Goal: Transaction & Acquisition: Download file/media

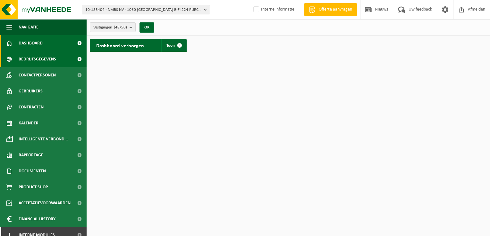
click at [48, 57] on span "Bedrijfsgegevens" at bounding box center [37, 59] width 37 height 16
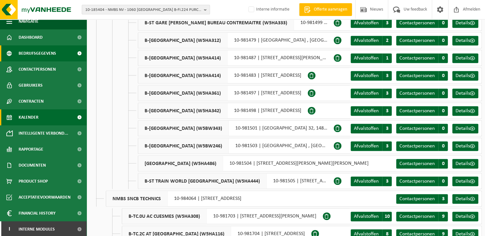
scroll to position [7, 0]
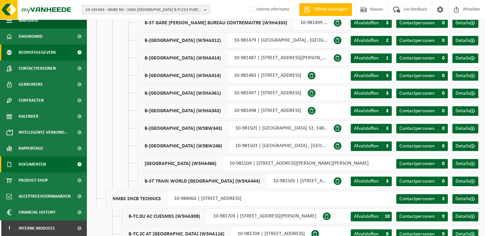
click at [40, 165] on span "Documenten" at bounding box center [32, 165] width 27 height 16
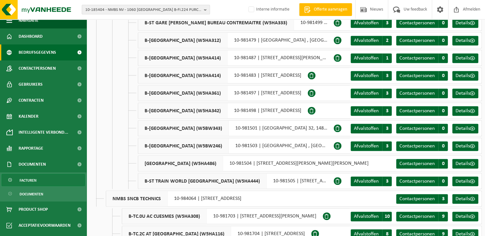
click at [31, 177] on span "Facturen" at bounding box center [28, 181] width 17 height 12
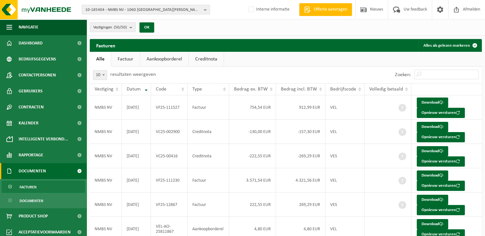
click at [129, 57] on link "Factuur" at bounding box center [125, 59] width 29 height 15
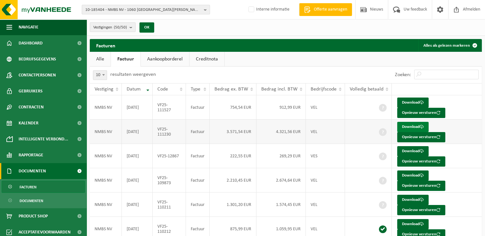
click at [415, 126] on link "Download" at bounding box center [412, 127] width 31 height 10
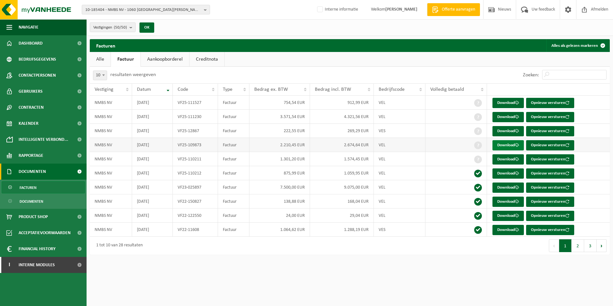
click at [484, 145] on link "Download" at bounding box center [507, 145] width 31 height 10
click at [484, 236] on button "2" at bounding box center [577, 245] width 12 height 13
click at [484, 216] on link "Download" at bounding box center [507, 215] width 31 height 10
click at [484, 236] on button "1" at bounding box center [565, 245] width 12 height 13
click at [484, 131] on link "Download" at bounding box center [507, 131] width 31 height 10
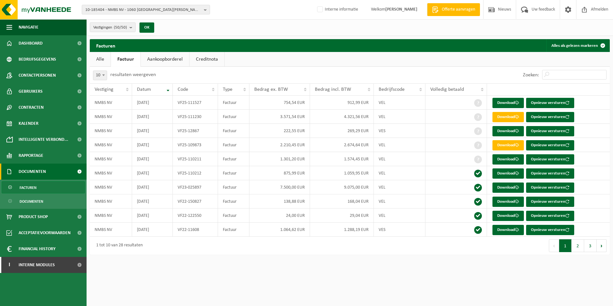
click at [211, 60] on link "Creditnota" at bounding box center [206, 59] width 35 height 15
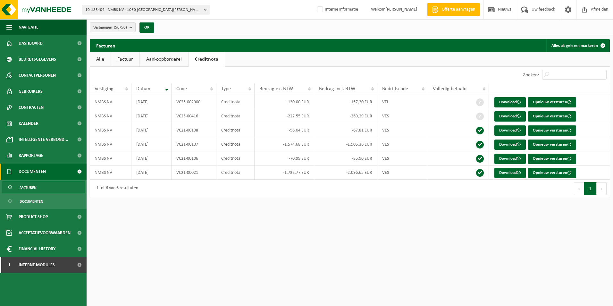
click at [128, 58] on link "Factuur" at bounding box center [125, 59] width 29 height 15
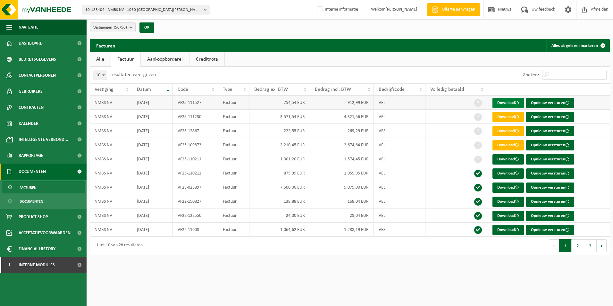
click at [484, 102] on link "Download" at bounding box center [507, 103] width 31 height 10
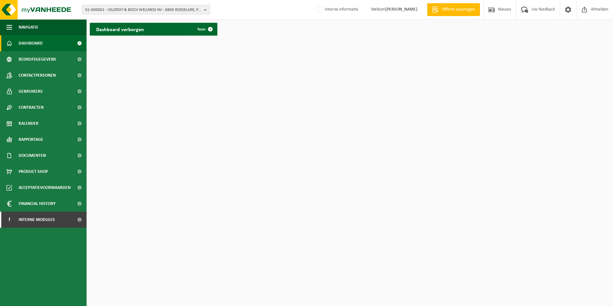
click at [111, 10] on span "01-000001 - VILLEROY & BOCH WELLNESS NV - 8800 ROESELARE, POPULIERSTRAAT 1" at bounding box center [143, 10] width 116 height 10
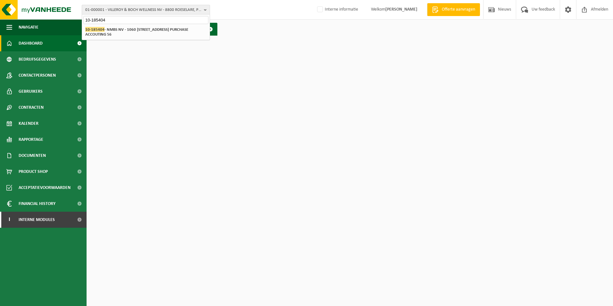
type input "10-185404"
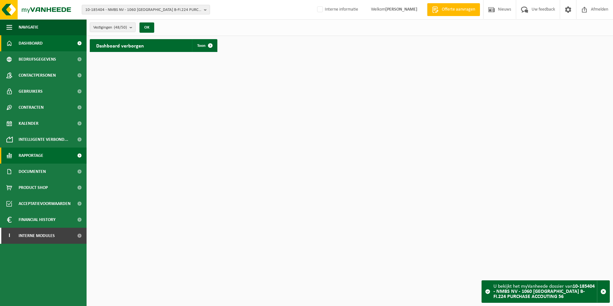
click at [37, 153] on span "Rapportage" at bounding box center [31, 155] width 25 height 16
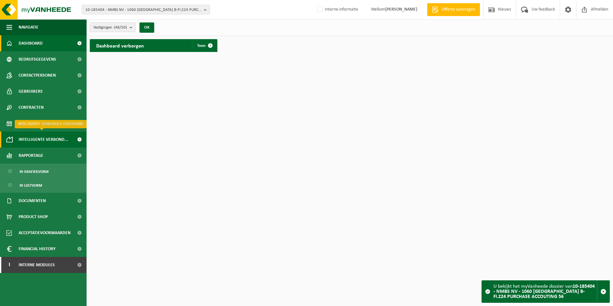
click at [33, 142] on span "Intelligente verbond..." at bounding box center [44, 139] width 50 height 16
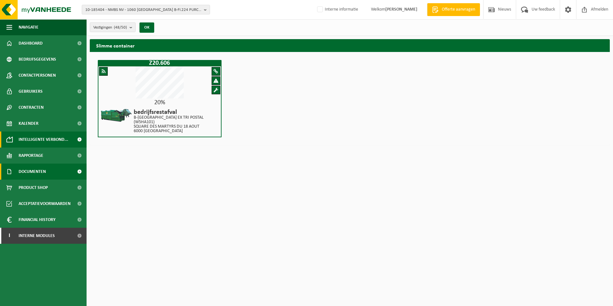
click at [41, 171] on span "Documenten" at bounding box center [32, 171] width 27 height 16
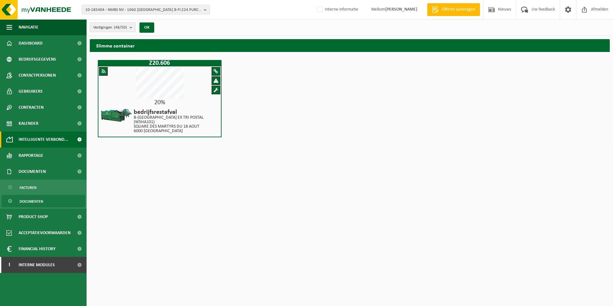
click at [34, 202] on span "Documenten" at bounding box center [32, 201] width 24 height 12
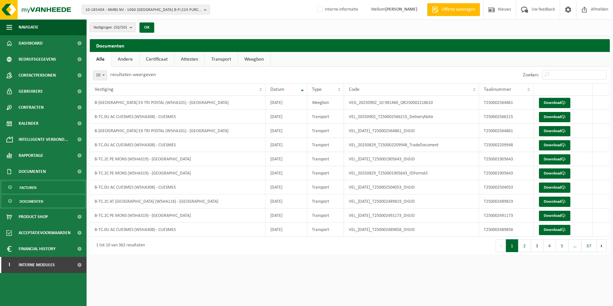
click at [36, 187] on span "Facturen" at bounding box center [28, 187] width 17 height 12
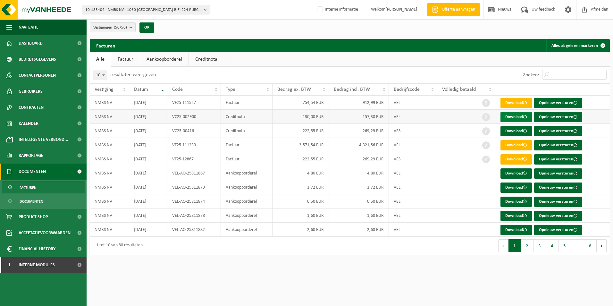
click at [515, 117] on link "Download" at bounding box center [515, 117] width 31 height 10
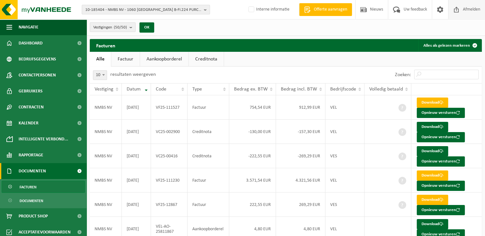
click at [474, 13] on span "Afmelden" at bounding box center [471, 9] width 21 height 19
